Goal: Task Accomplishment & Management: Complete application form

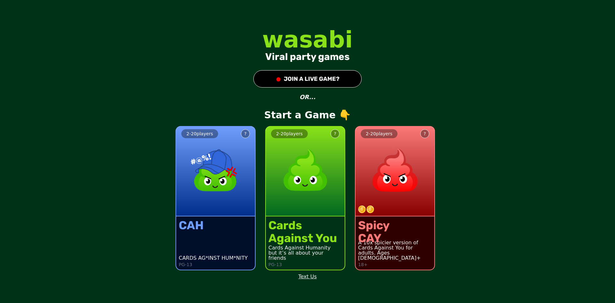
click at [303, 83] on button "● JOIN A LIVE GAME?" at bounding box center [307, 78] width 108 height 17
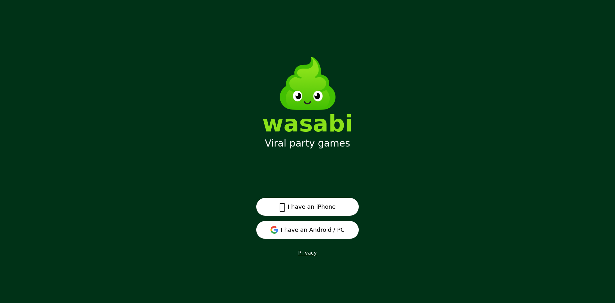
scroll to position [8, 0]
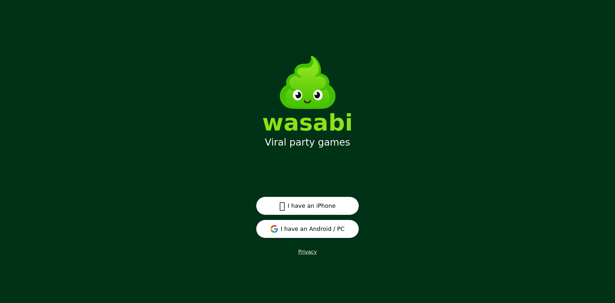
click at [344, 231] on button "I have an Android / PC" at bounding box center [307, 229] width 103 height 18
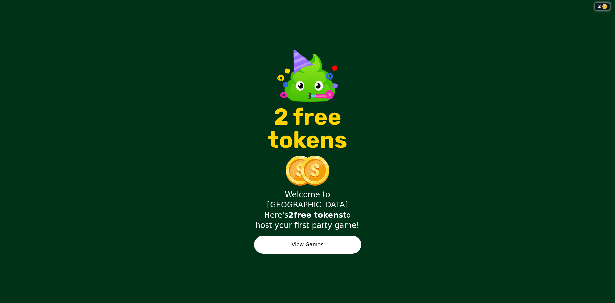
click at [344, 235] on button "View Games" at bounding box center [307, 244] width 107 height 18
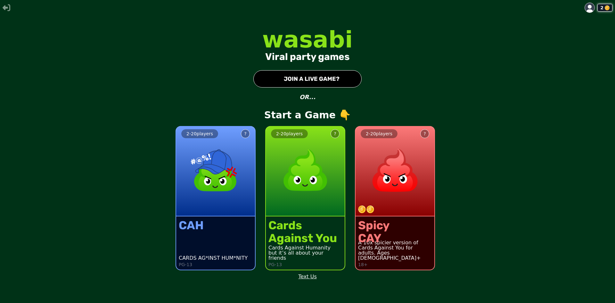
click at [326, 75] on button "● JOIN A LIVE GAME?" at bounding box center [307, 78] width 108 height 17
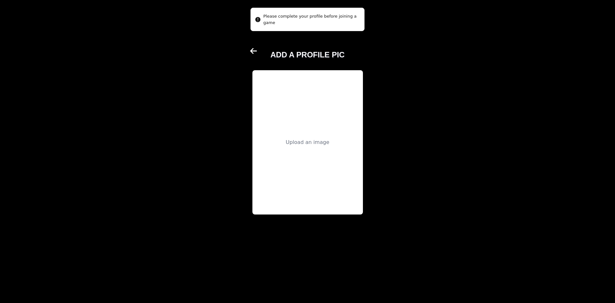
click at [303, 151] on div "Upload an image" at bounding box center [307, 142] width 111 height 144
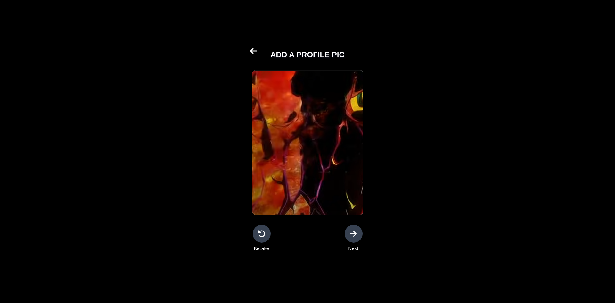
click at [263, 236] on icon at bounding box center [261, 233] width 7 height 7
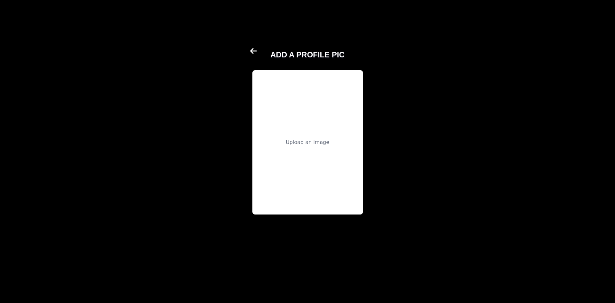
click at [312, 154] on div "Upload an image" at bounding box center [307, 142] width 111 height 144
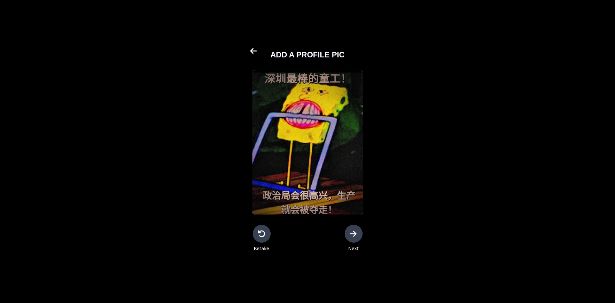
click at [355, 236] on icon at bounding box center [354, 234] width 8 height 8
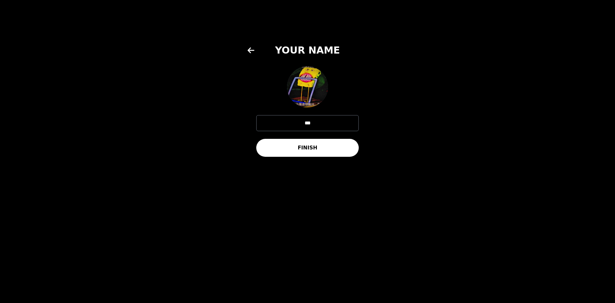
click at [317, 146] on button "FINISH" at bounding box center [307, 148] width 103 height 18
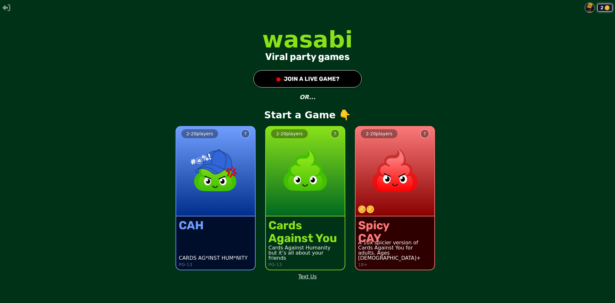
click at [332, 81] on button "● JOIN A LIVE GAME?" at bounding box center [307, 78] width 108 height 17
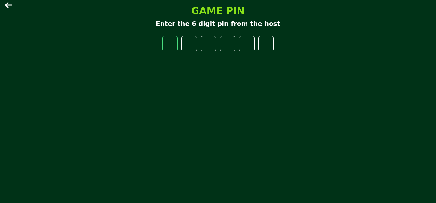
type input "*"
click at [175, 39] on input "*" at bounding box center [169, 43] width 15 height 15
drag, startPoint x: 164, startPoint y: 48, endPoint x: 177, endPoint y: 44, distance: 14.1
click at [165, 47] on input "*" at bounding box center [169, 43] width 15 height 15
click at [171, 44] on input "*" at bounding box center [169, 43] width 15 height 15
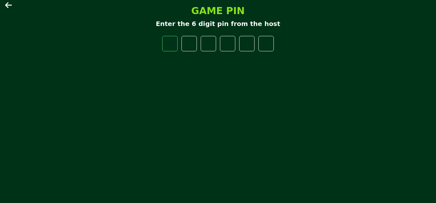
type input "*"
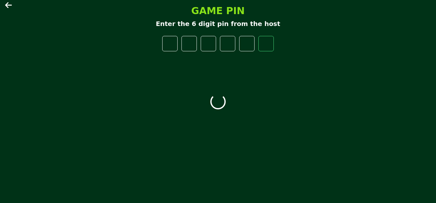
type input "*"
